Goal: Information Seeking & Learning: Learn about a topic

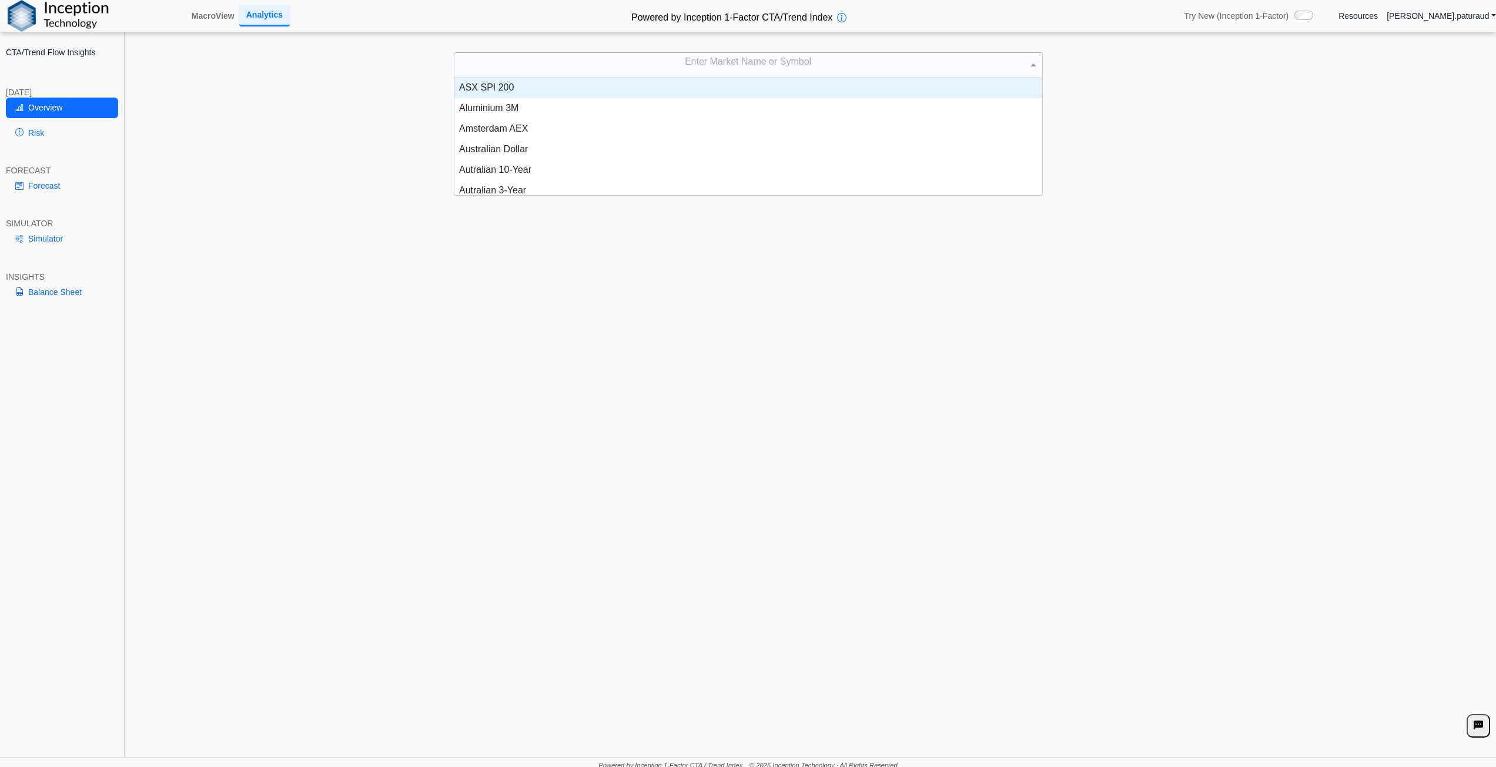
click at [729, 60] on div "Enter Market Name or Symbol" at bounding box center [748, 65] width 588 height 25
type input "*****"
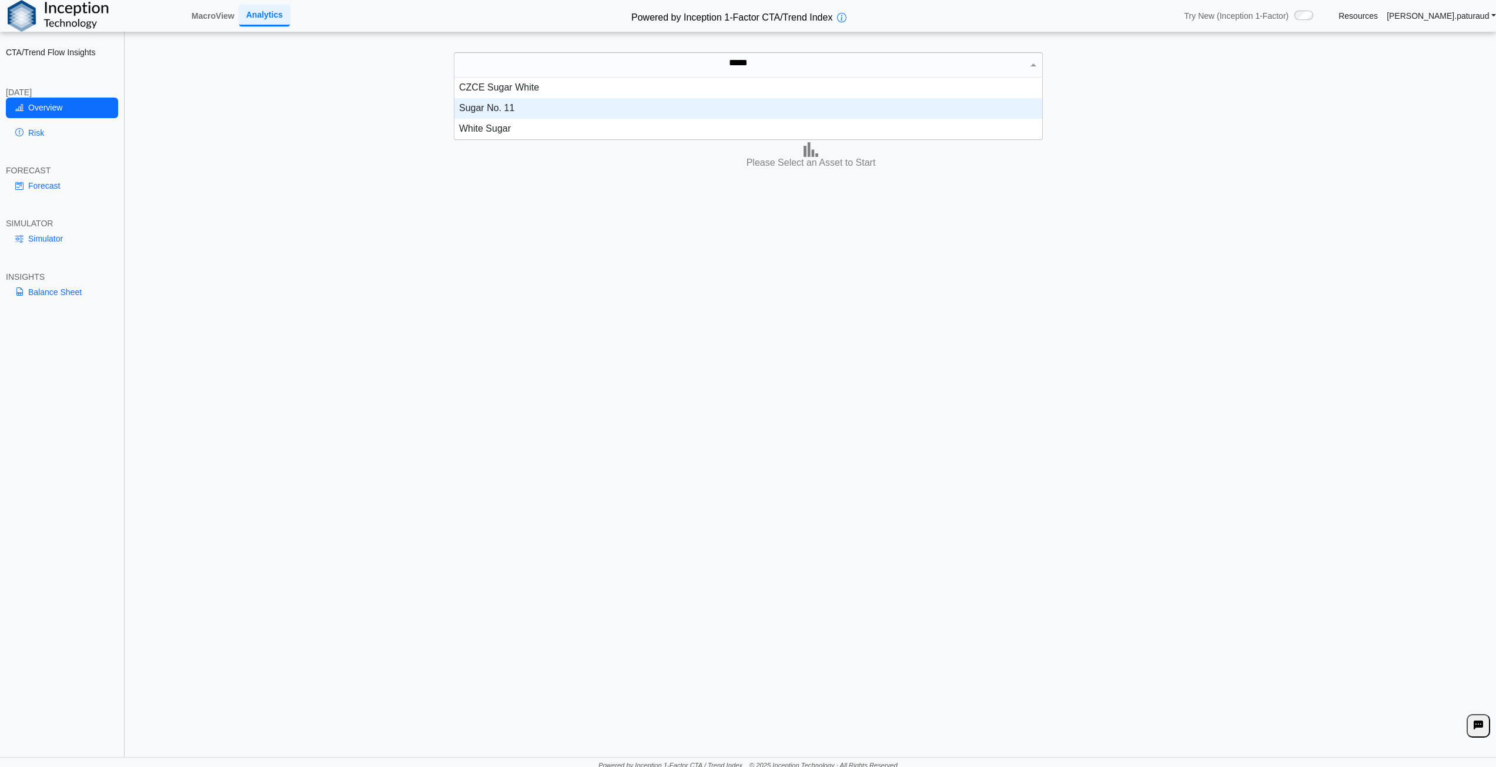
click at [493, 108] on div "Sugar No. 11" at bounding box center [748, 108] width 588 height 21
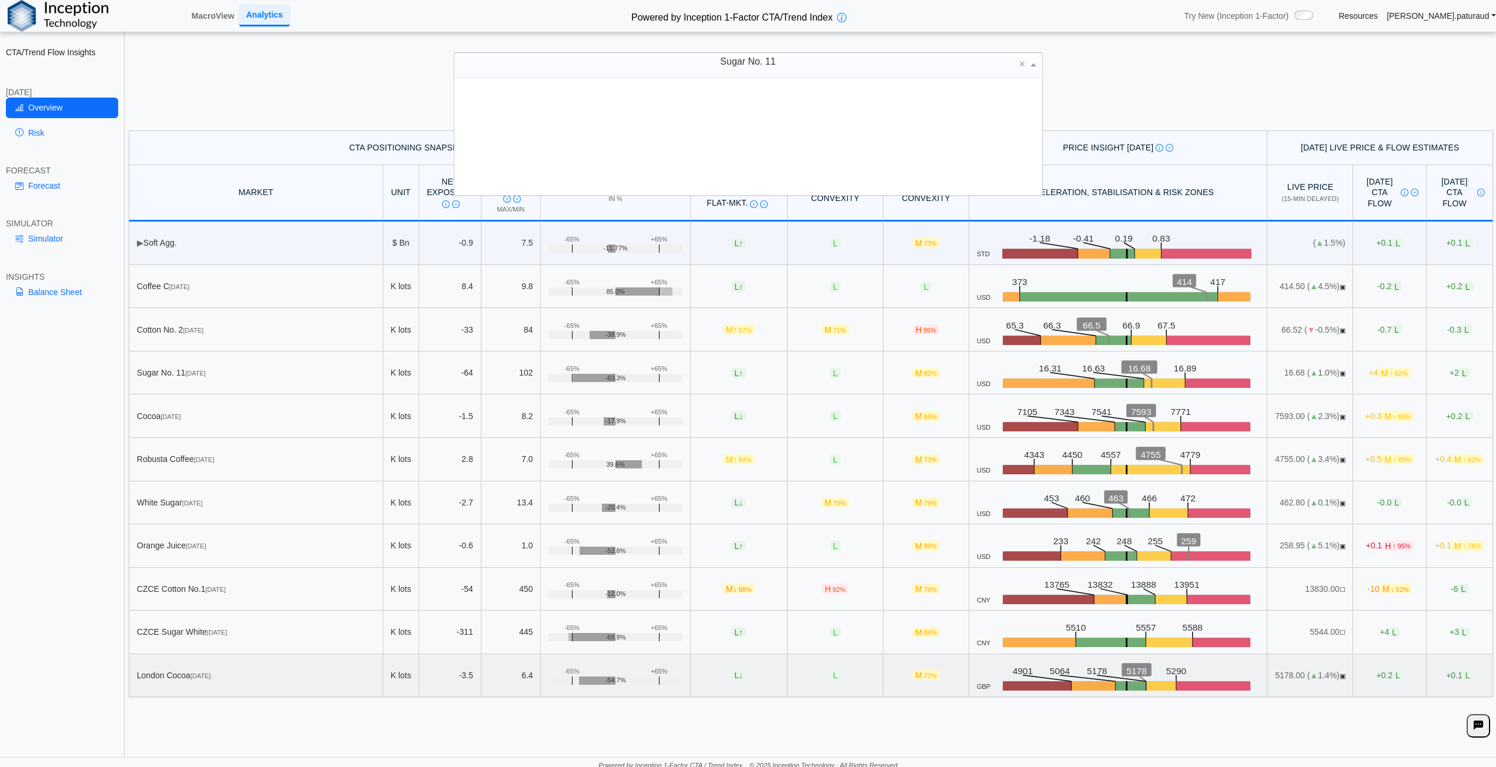
scroll to position [109, 579]
